Goal: Transaction & Acquisition: Subscribe to service/newsletter

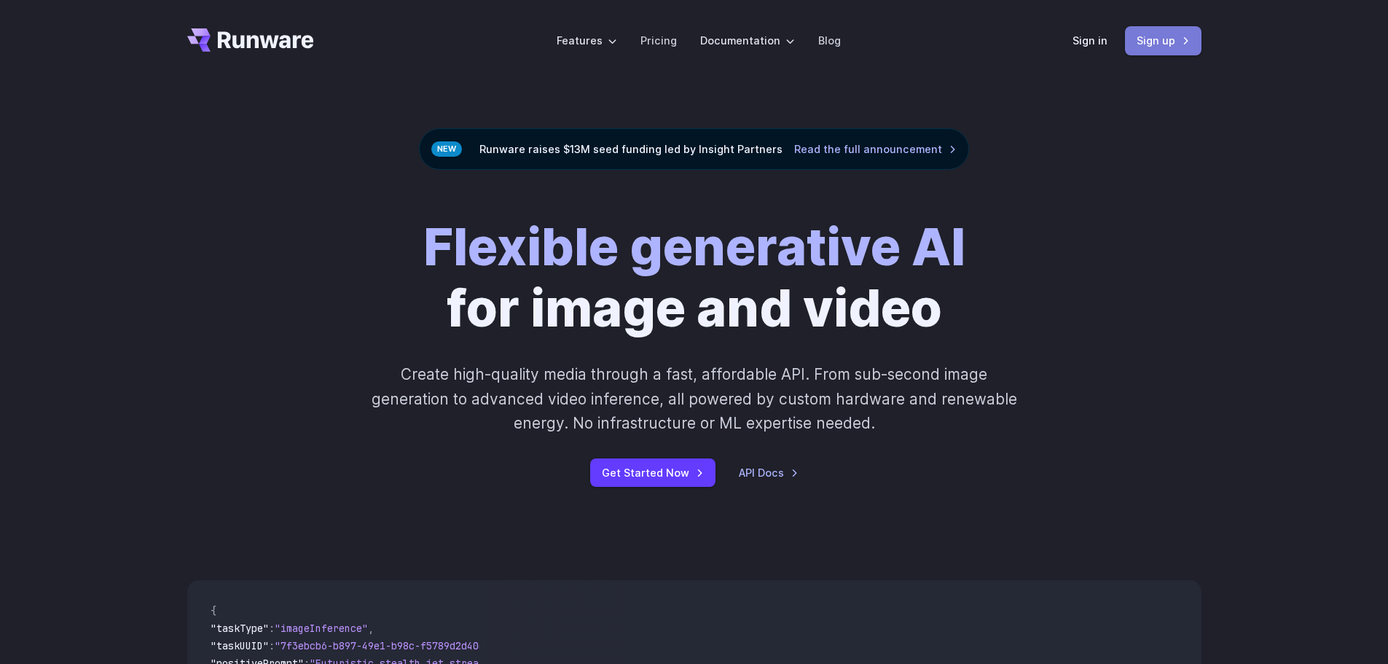
click at [1163, 39] on link "Sign up" at bounding box center [1163, 40] width 76 height 28
